Goal: Information Seeking & Learning: Find specific page/section

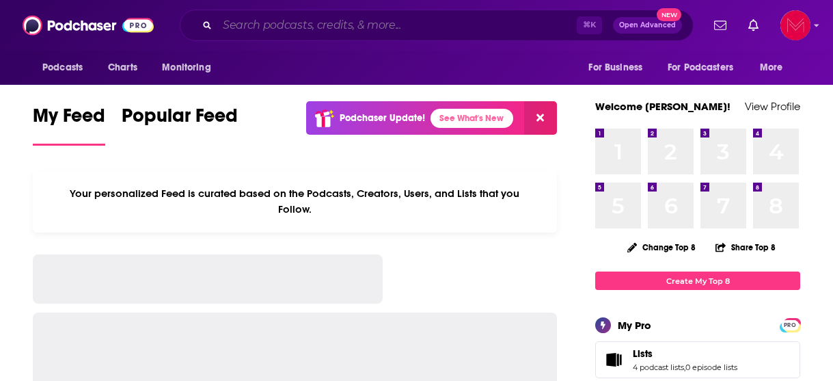
click at [293, 25] on input "Search podcasts, credits, & more..." at bounding box center [396, 25] width 359 height 22
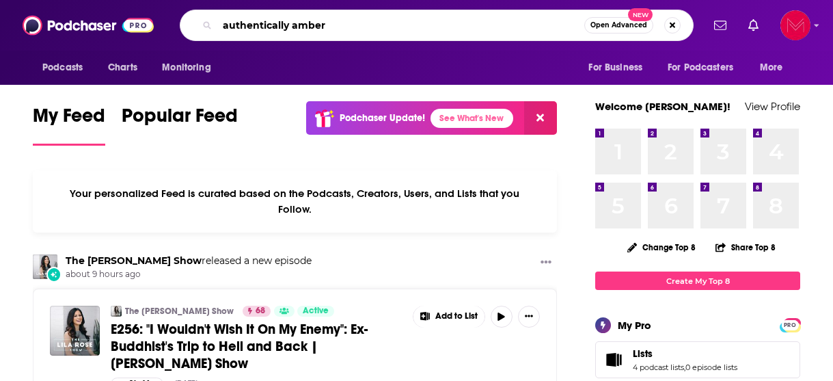
type input "authentically amber"
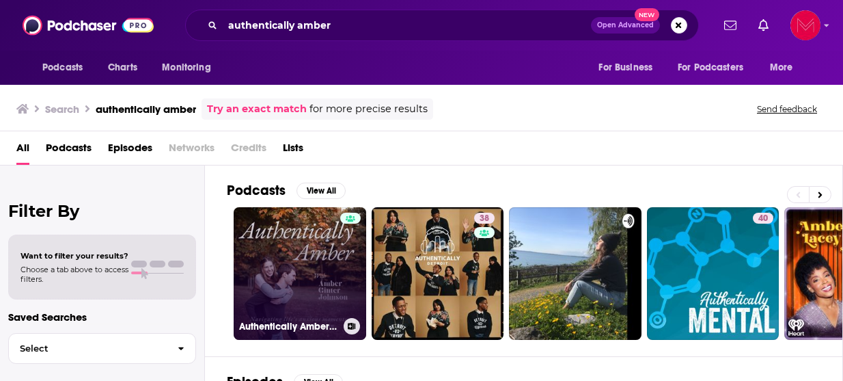
click at [290, 275] on link "Authentically Amber: Navigating Life's Anxious Moments & Everything In-Between" at bounding box center [300, 273] width 133 height 133
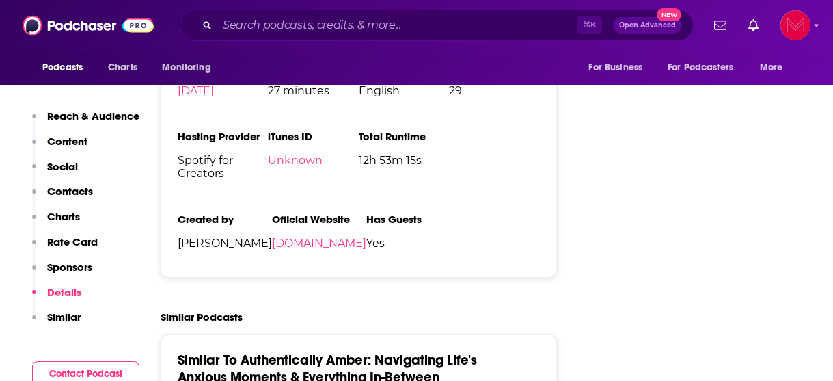
scroll to position [1839, 0]
click at [272, 249] on link "[DOMAIN_NAME]" at bounding box center [319, 242] width 94 height 13
